Goal: Information Seeking & Learning: Learn about a topic

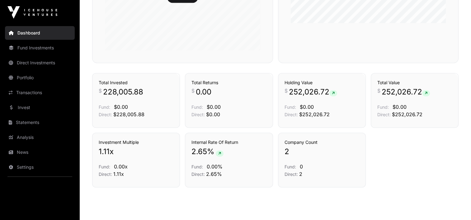
scroll to position [424, 0]
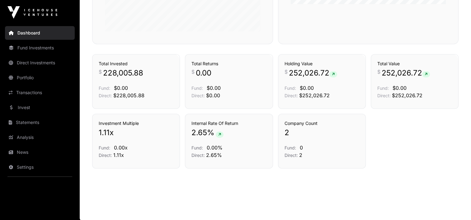
click at [51, 83] on link "Portfolio" at bounding box center [40, 78] width 70 height 14
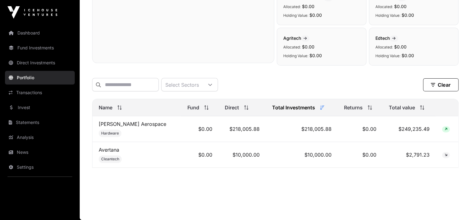
scroll to position [192, 0]
click at [181, 124] on td "$0.00" at bounding box center [199, 129] width 37 height 26
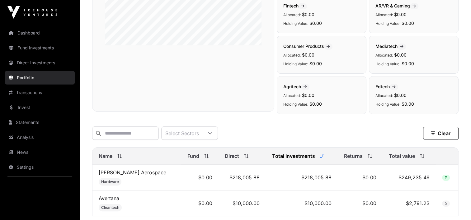
scroll to position [187, 0]
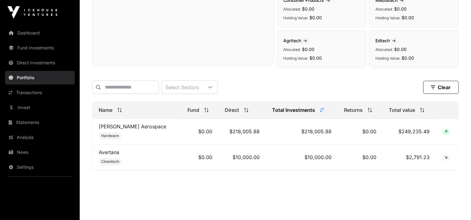
click at [266, 131] on td "$218,005.88" at bounding box center [302, 132] width 72 height 26
click at [43, 64] on link "Direct Investments" at bounding box center [40, 63] width 70 height 14
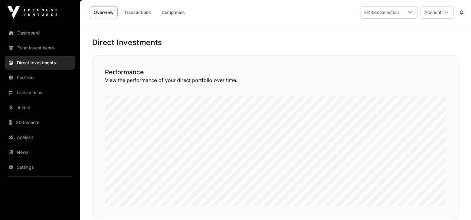
click at [43, 51] on link "Fund Investments" at bounding box center [40, 48] width 70 height 14
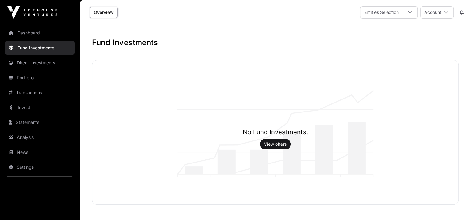
click at [43, 63] on link "Direct Investments" at bounding box center [40, 63] width 70 height 14
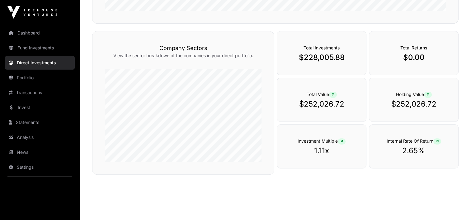
scroll to position [205, 0]
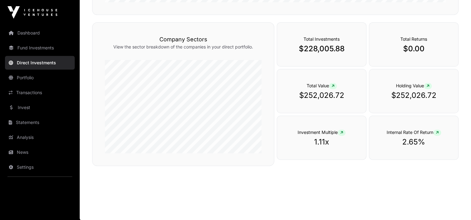
click at [48, 122] on link "Statements" at bounding box center [40, 123] width 70 height 14
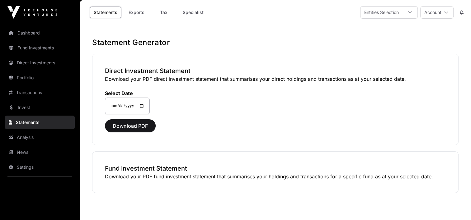
click at [47, 82] on link "Portfolio" at bounding box center [40, 78] width 70 height 14
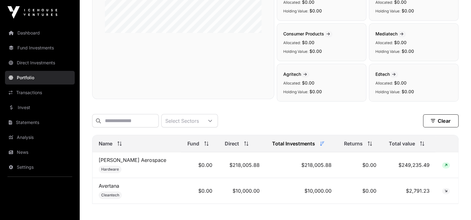
scroll to position [156, 0]
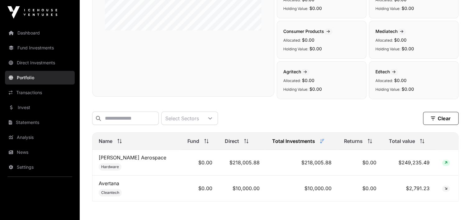
click at [181, 160] on td "$0.00" at bounding box center [199, 163] width 37 height 26
click at [125, 158] on link "[PERSON_NAME] Aerospace" at bounding box center [133, 158] width 68 height 6
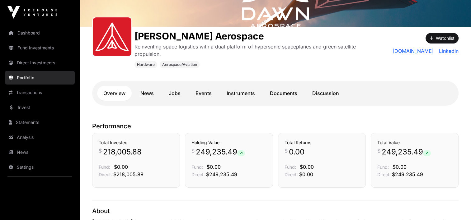
scroll to position [93, 0]
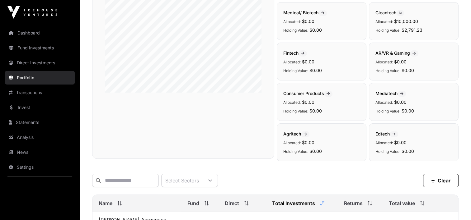
scroll to position [156, 0]
